Goal: Obtain resource: Obtain resource

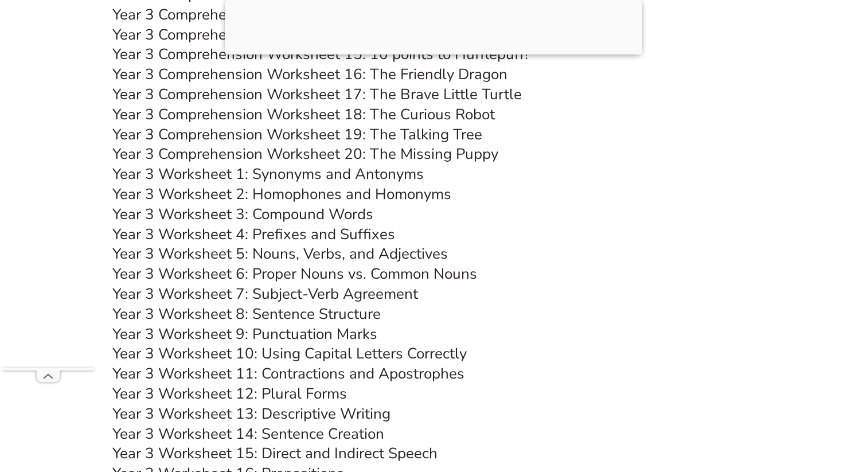
scroll to position [3911, 0]
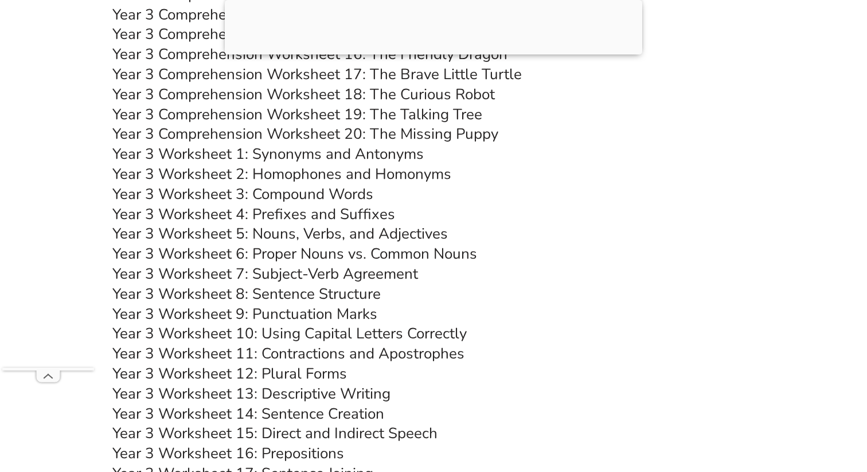
click at [318, 233] on link "Year 3 Worksheet 5: Nouns, Verbs, and Adjectives" at bounding box center [279, 234] width 335 height 20
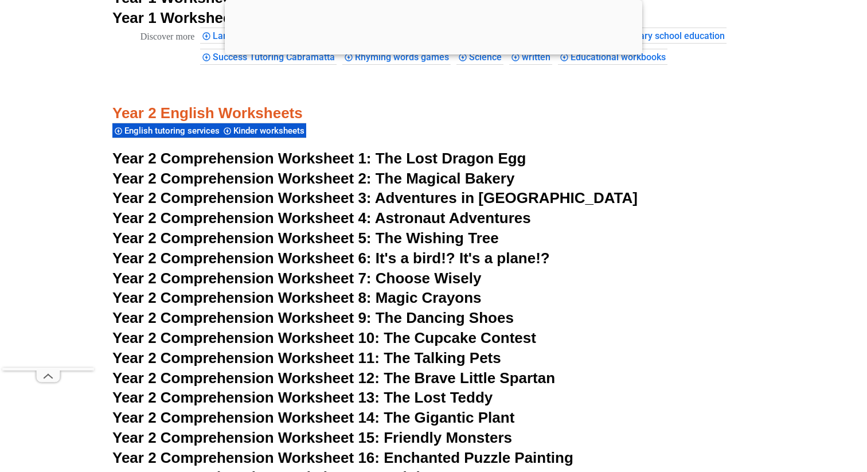
scroll to position [2623, 0]
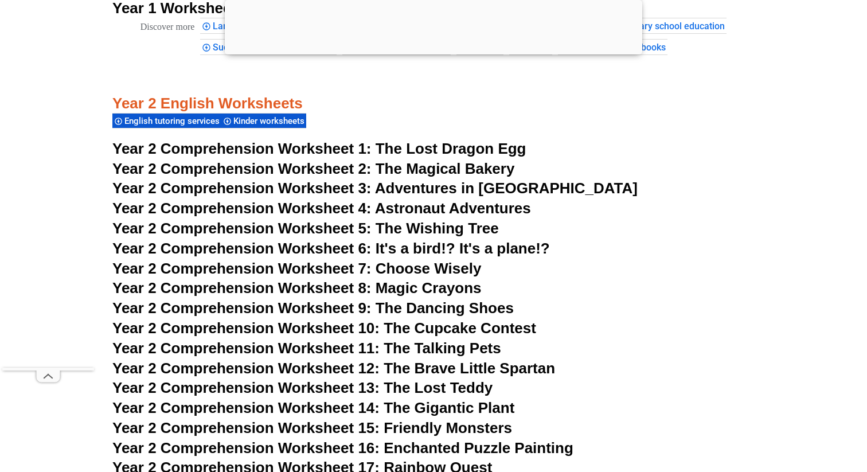
click at [440, 146] on span "The Lost Dragon Egg" at bounding box center [450, 148] width 151 height 17
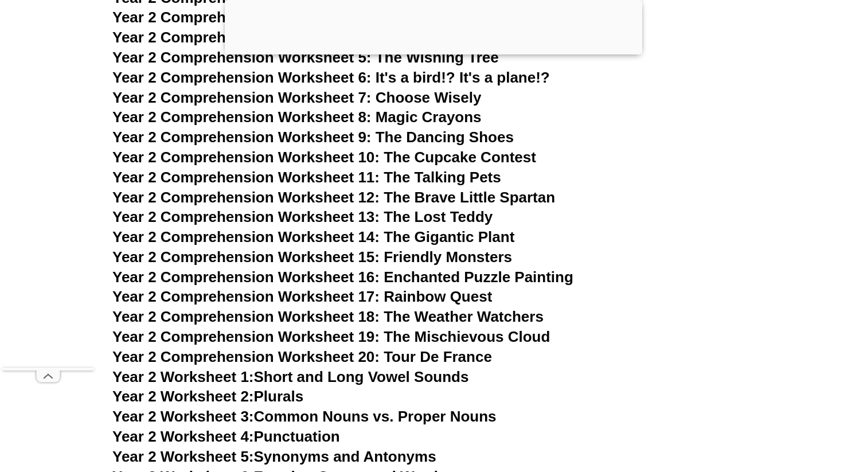
scroll to position [2801, 0]
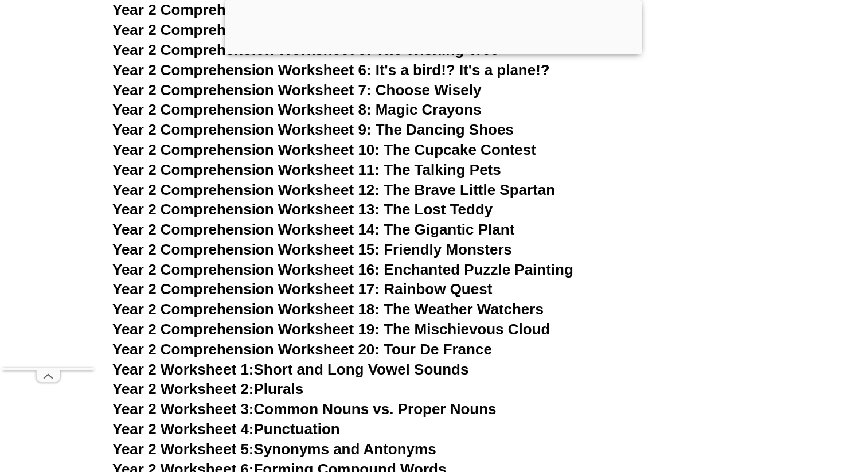
click at [383, 249] on span "Year 2 Comprehension Worksheet 15: Friendly Monsters" at bounding box center [311, 249] width 399 height 17
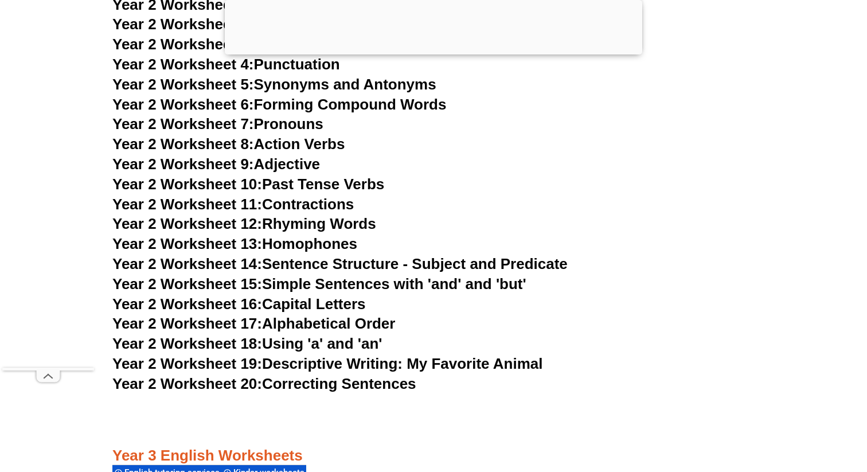
scroll to position [3159, 0]
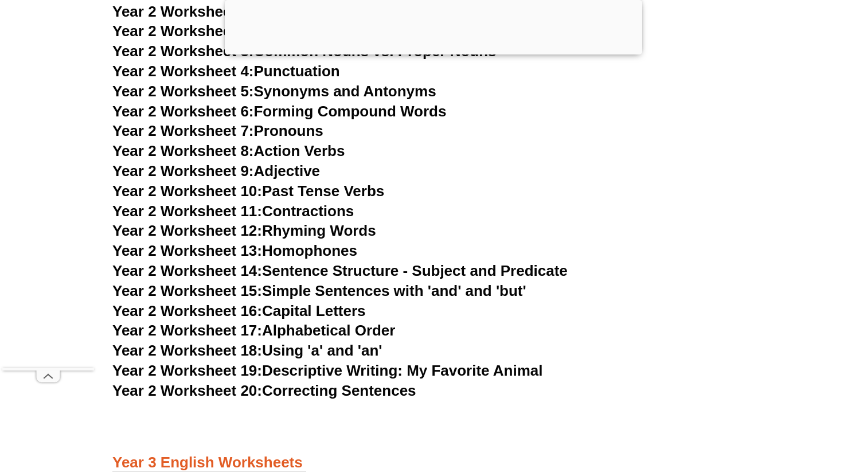
click at [308, 170] on link "Year 2 Worksheet 9: Adjective" at bounding box center [215, 170] width 207 height 17
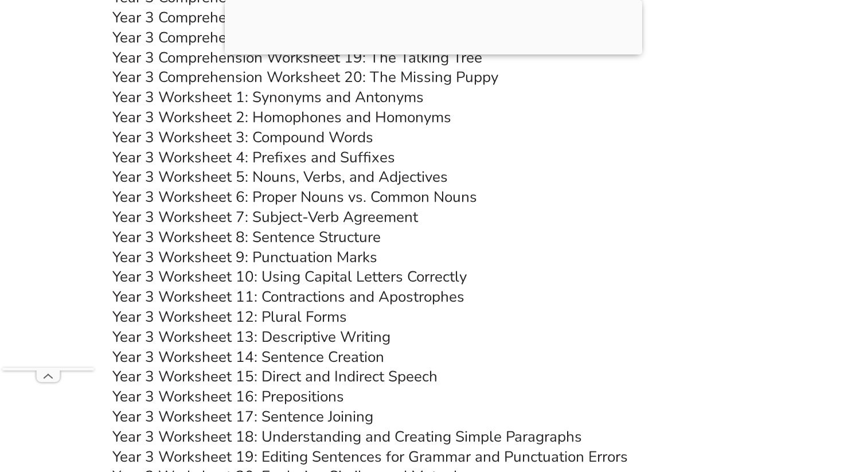
scroll to position [3994, 0]
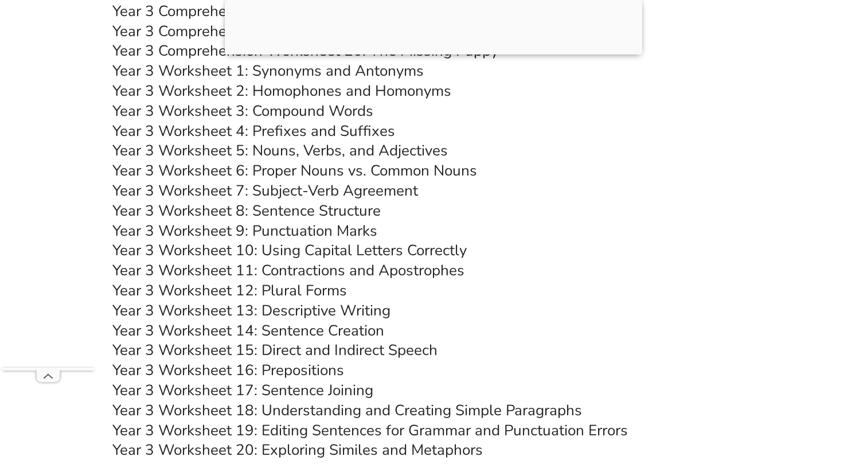
click at [335, 232] on link "Year 3 Worksheet 9: Punctuation Marks" at bounding box center [244, 231] width 265 height 20
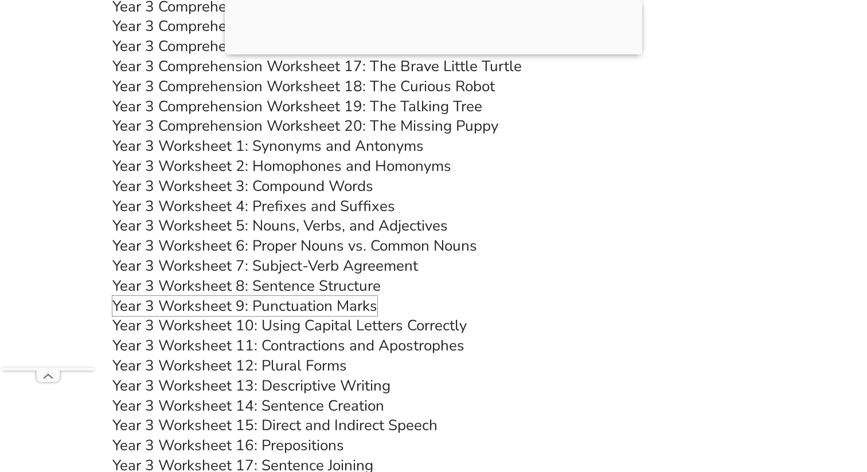
scroll to position [3937, 0]
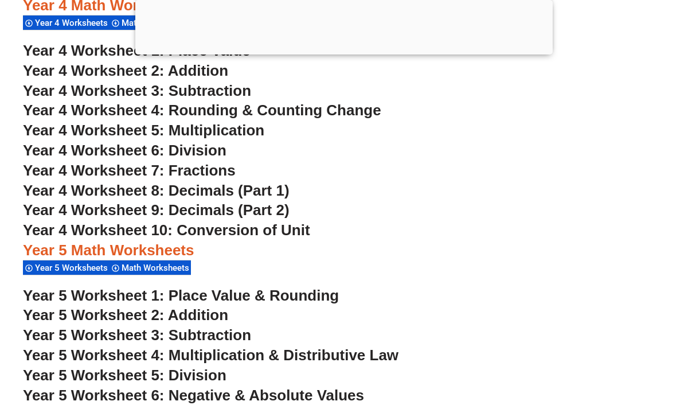
scroll to position [1930, 0]
